Goal: Find specific page/section: Find specific page/section

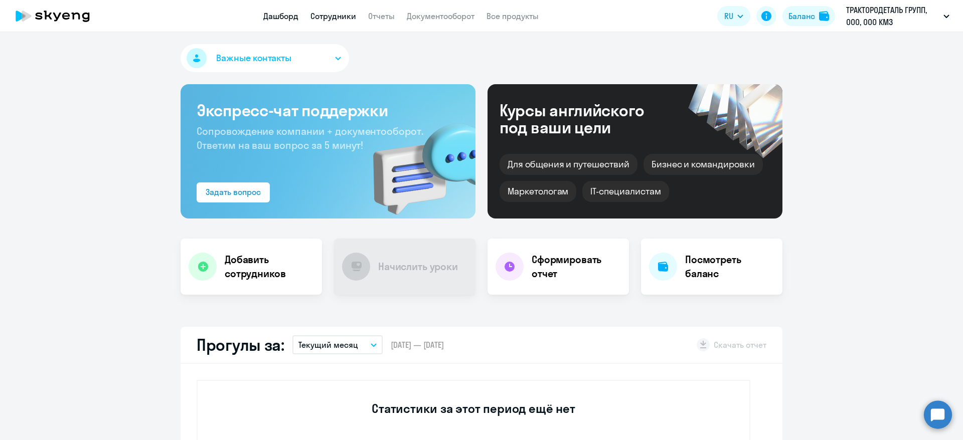
click at [343, 20] on link "Сотрудники" at bounding box center [333, 16] width 46 height 10
select select "30"
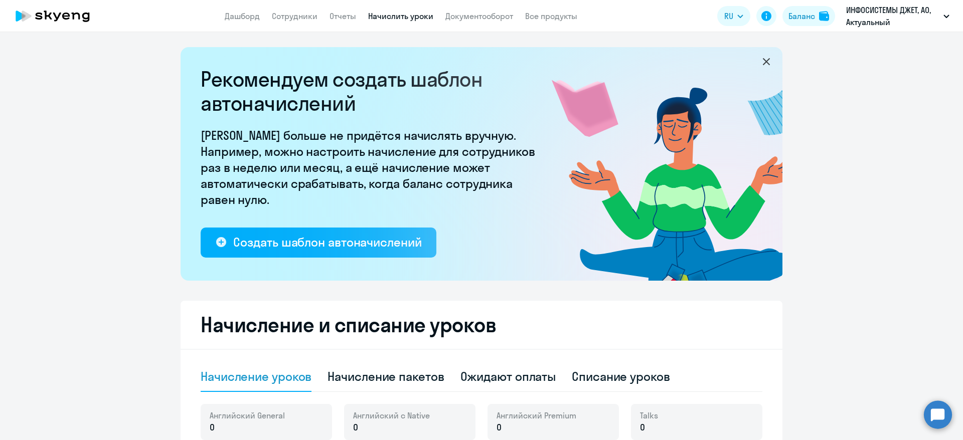
select select "10"
